Goal: Navigation & Orientation: Find specific page/section

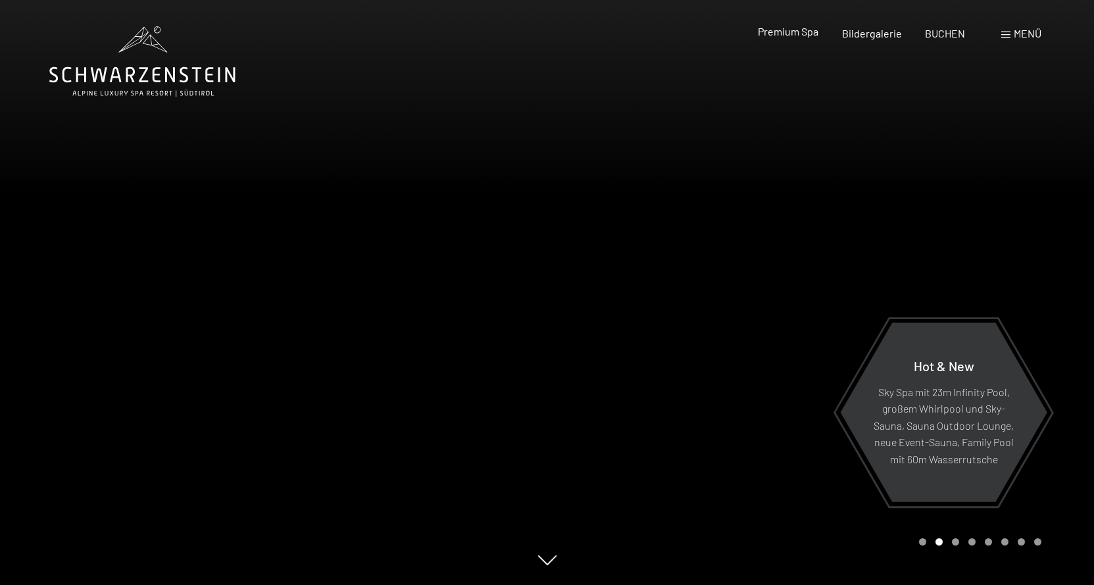
click at [787, 35] on span "Premium Spa" at bounding box center [788, 31] width 61 height 12
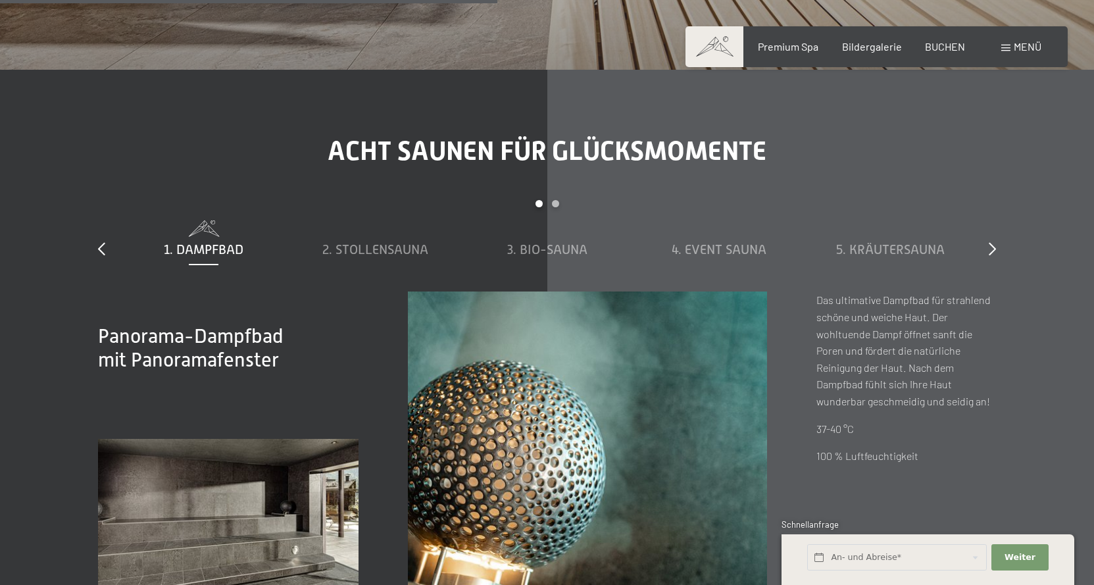
scroll to position [4276, 0]
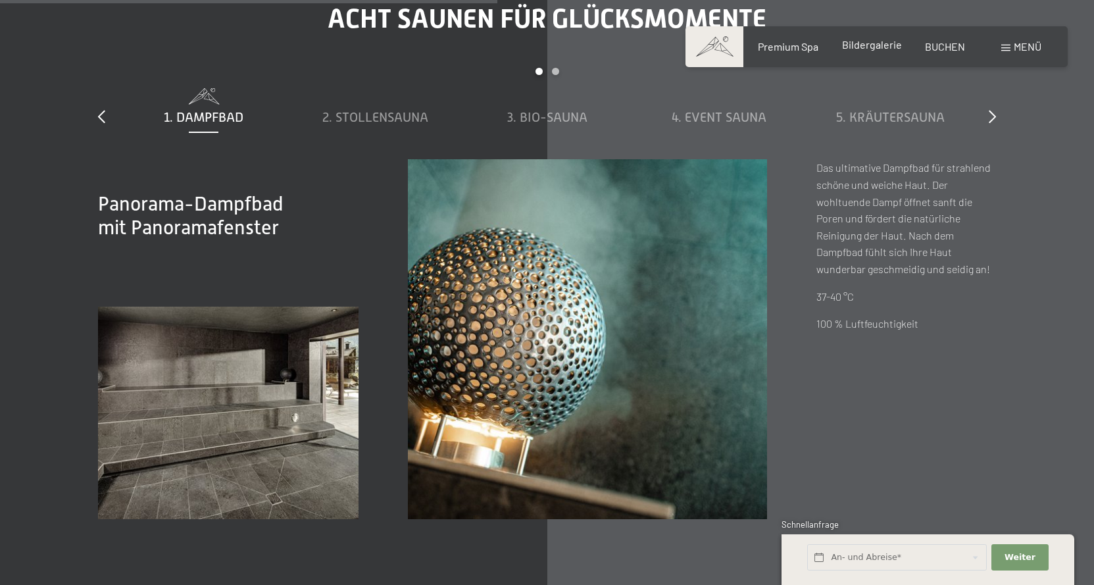
click at [884, 45] on span "Bildergalerie" at bounding box center [872, 44] width 60 height 12
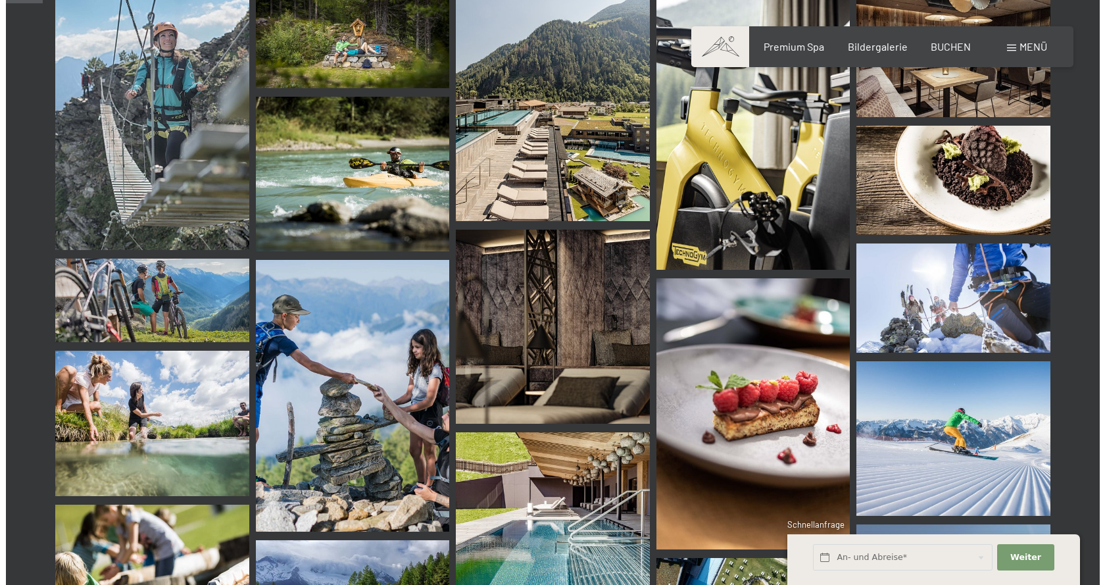
scroll to position [592, 0]
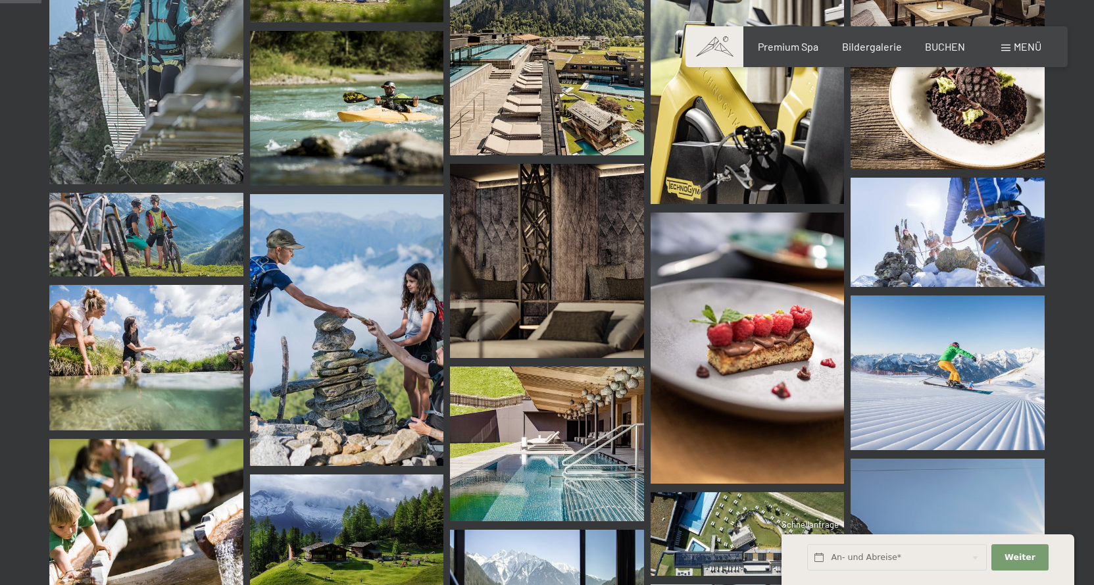
click at [1030, 46] on span "Menü" at bounding box center [1028, 46] width 28 height 12
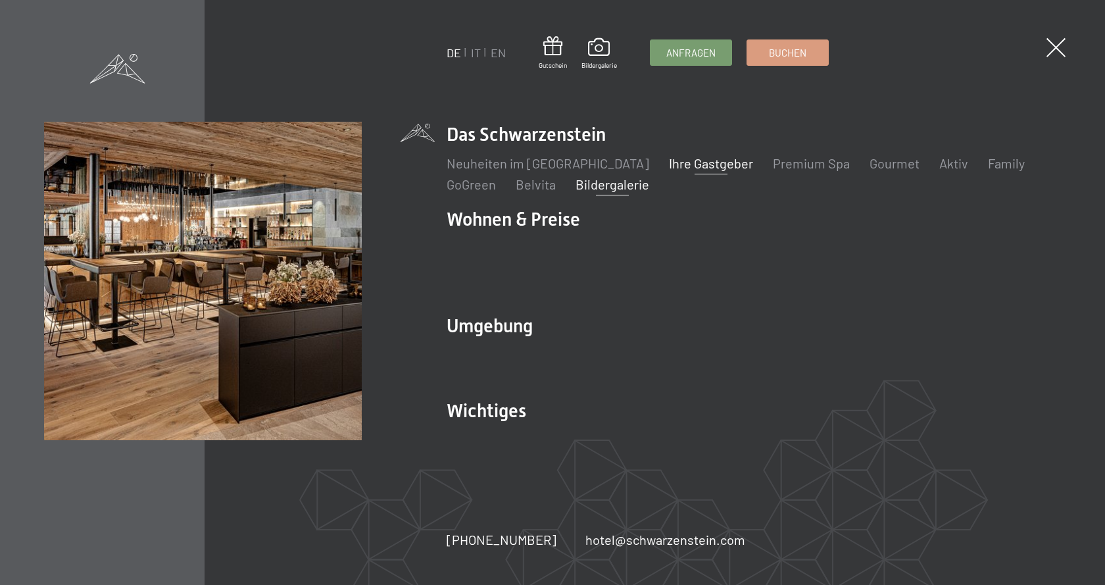
click at [695, 171] on link "Ihre Gastgeber" at bounding box center [711, 163] width 84 height 16
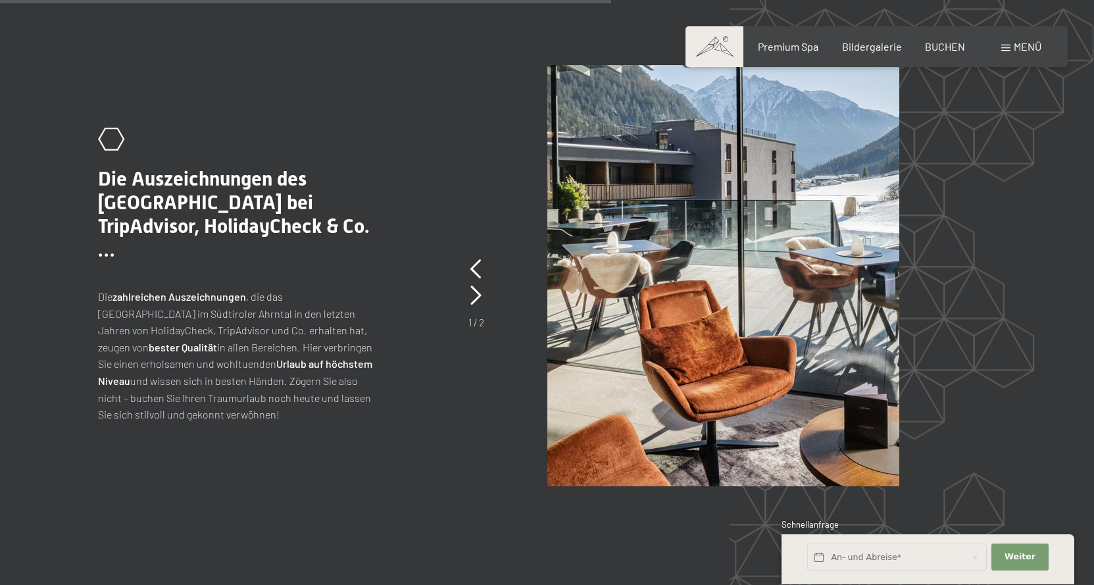
scroll to position [2270, 0]
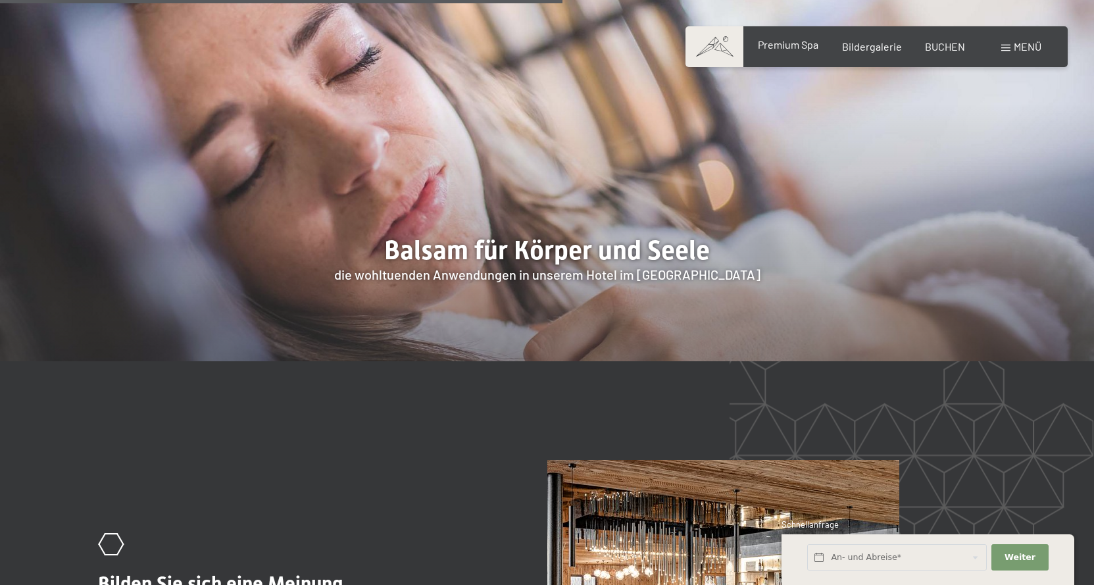
click at [793, 48] on span "Premium Spa" at bounding box center [788, 44] width 61 height 12
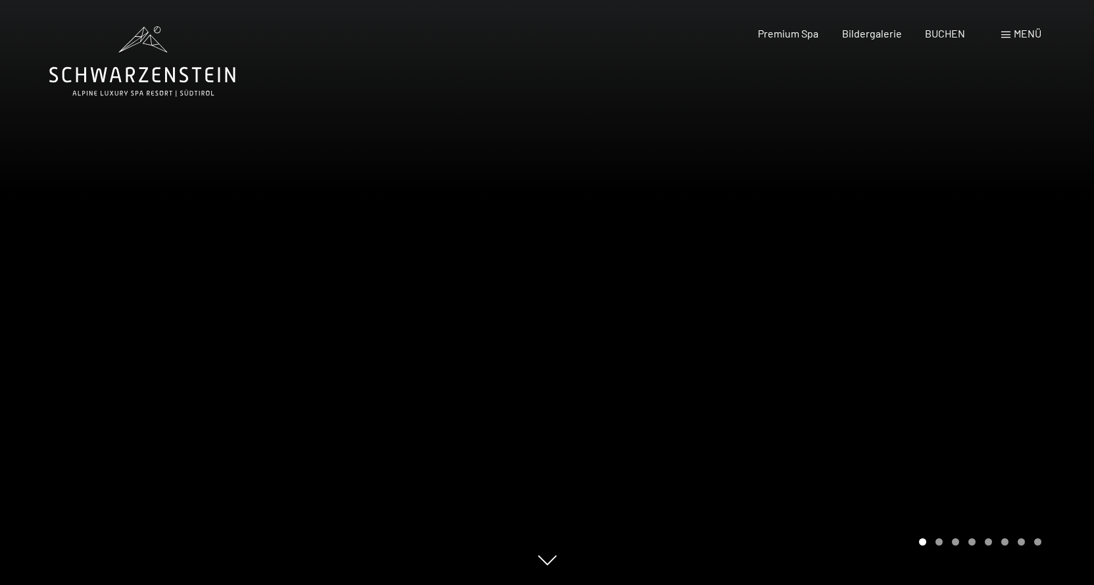
click at [1005, 34] on span at bounding box center [1005, 35] width 9 height 7
